Goal: Task Accomplishment & Management: Use online tool/utility

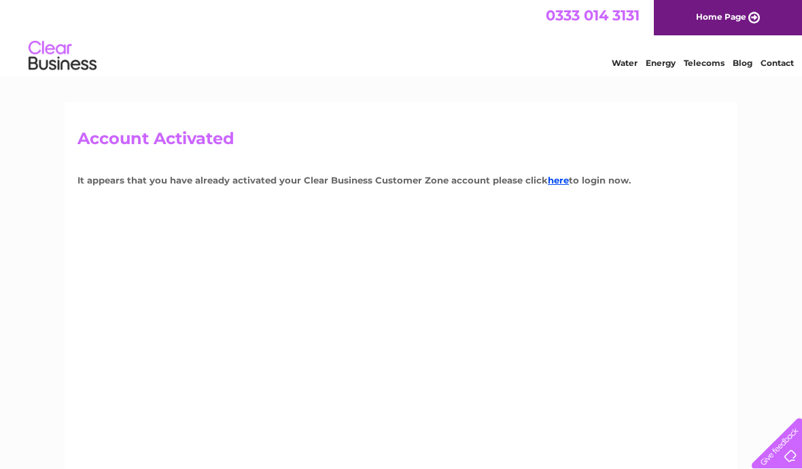
click at [564, 179] on link "here" at bounding box center [558, 180] width 21 height 11
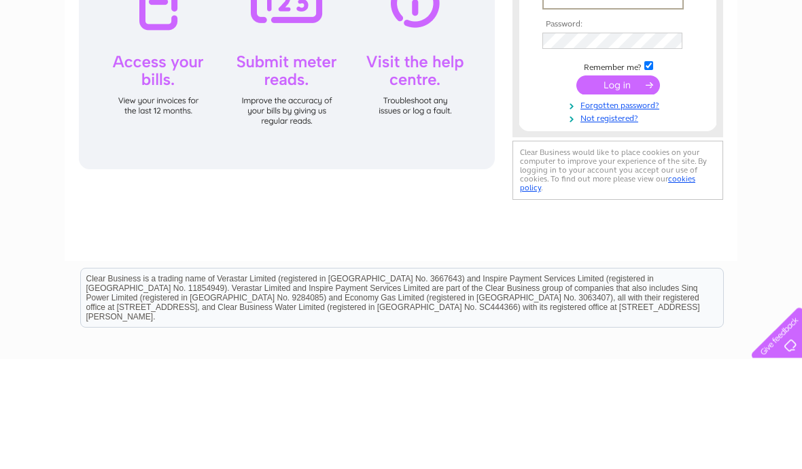
type input "[EMAIL_ADDRESS][DOMAIN_NAME]"
click at [617, 196] on input "submit" at bounding box center [618, 195] width 84 height 19
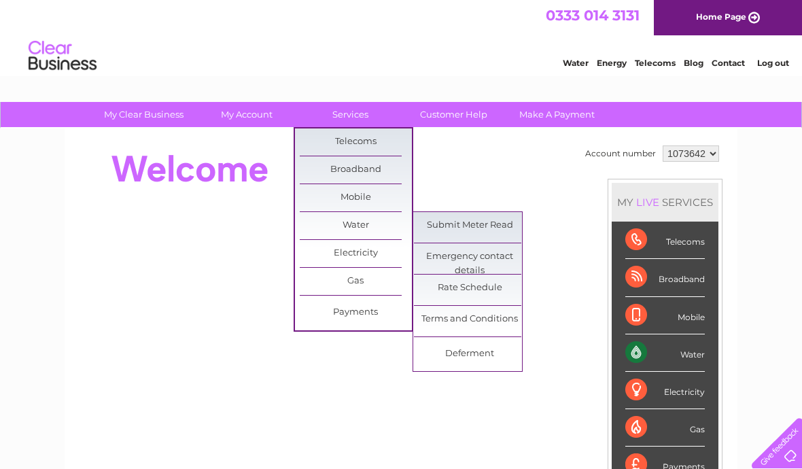
click at [452, 225] on link "Submit Meter Read" at bounding box center [470, 225] width 112 height 27
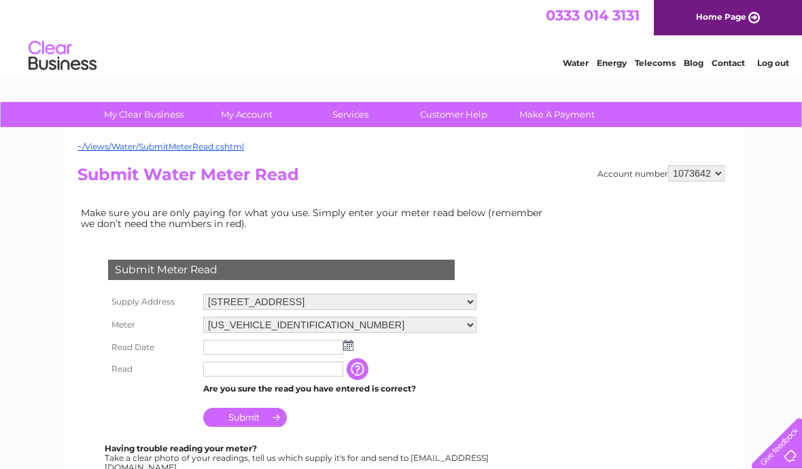
click at [342, 345] on input "text" at bounding box center [273, 347] width 140 height 15
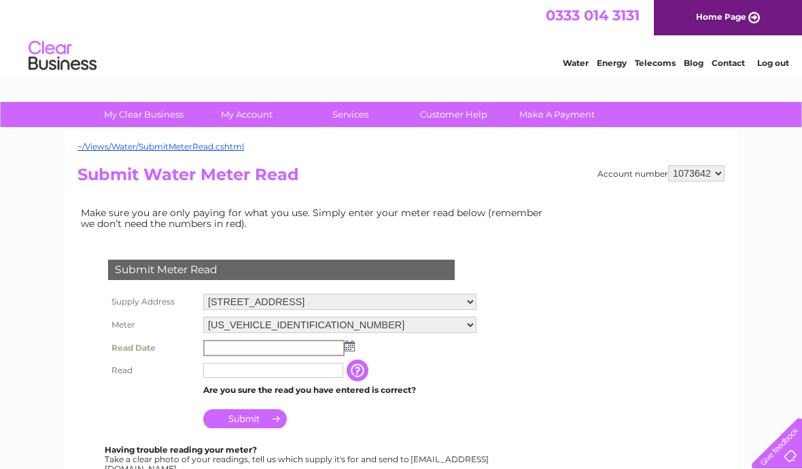
click at [351, 347] on img at bounding box center [349, 345] width 10 height 11
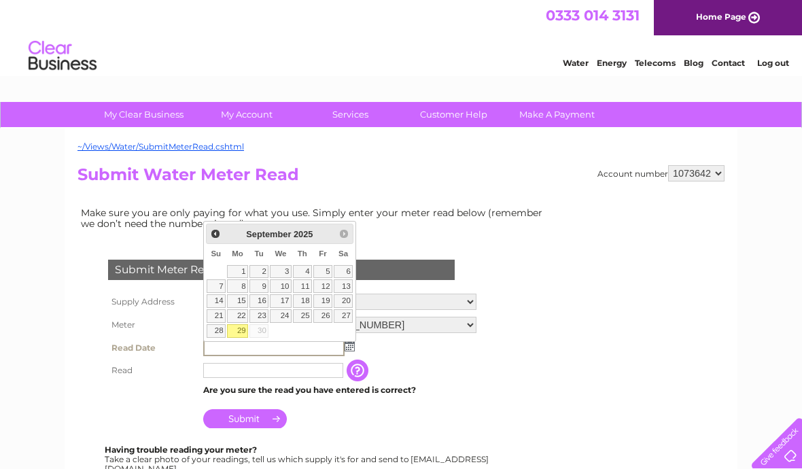
click at [238, 329] on link "29" at bounding box center [237, 331] width 21 height 14
type input "2025/09/29"
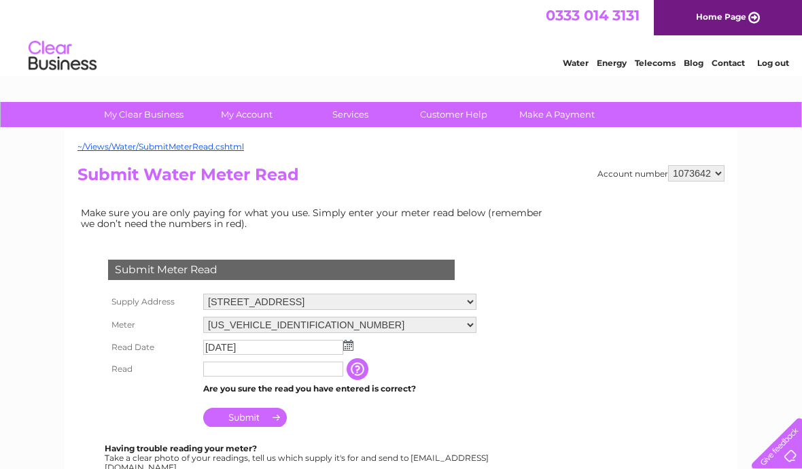
click at [223, 373] on input "text" at bounding box center [273, 368] width 140 height 15
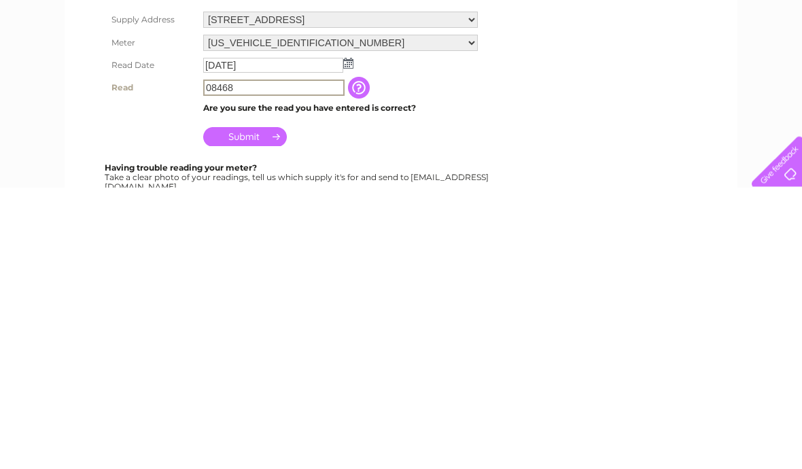
type input "08468"
click at [226, 409] on input "Submit" at bounding box center [245, 418] width 84 height 19
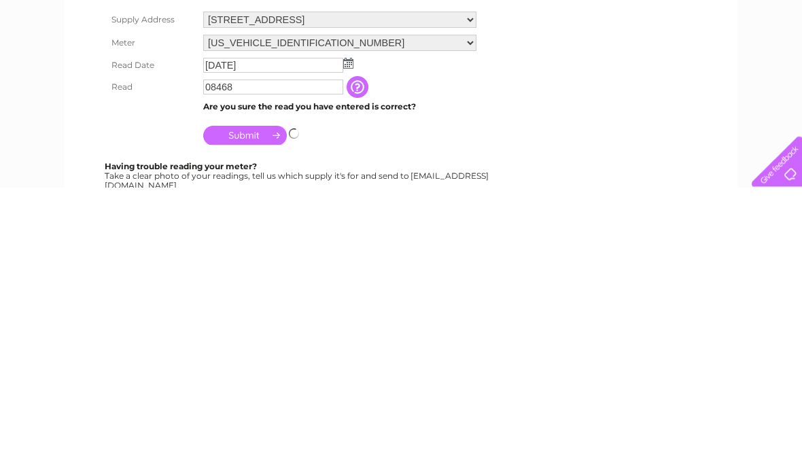
scroll to position [282, 0]
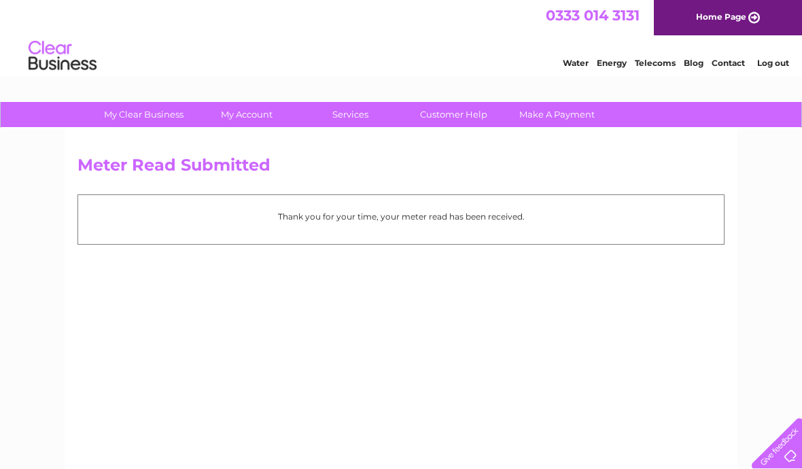
click at [766, 60] on link "Log out" at bounding box center [773, 63] width 32 height 10
